Goal: Transaction & Acquisition: Download file/media

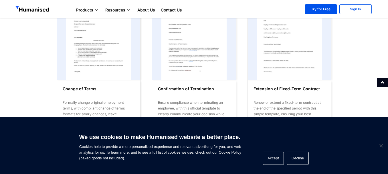
scroll to position [114, 0]
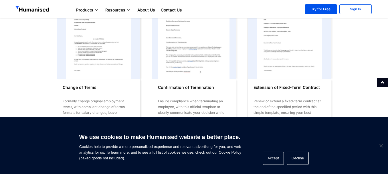
click at [184, 48] on img at bounding box center [193, 42] width 71 height 79
click at [199, 36] on img at bounding box center [193, 42] width 71 height 79
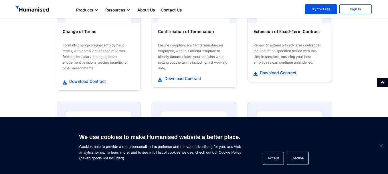
scroll to position [172, 0]
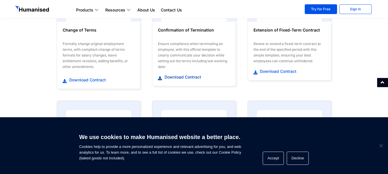
click at [187, 78] on span "Download Contract" at bounding box center [182, 77] width 38 height 6
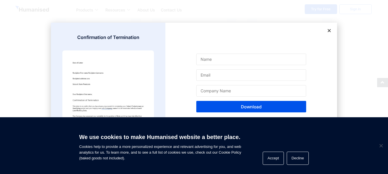
click at [329, 31] on icon at bounding box center [329, 30] width 4 height 4
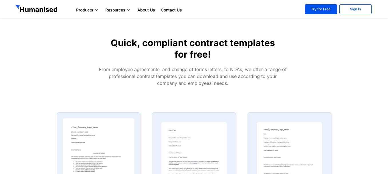
click at [88, 143] on img at bounding box center [98, 157] width 71 height 79
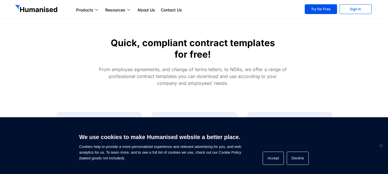
click at [88, 143] on span "We use cookies to make Humanised website a better place. Cookies help to provid…" at bounding box center [160, 145] width 162 height 31
